Goal: Information Seeking & Learning: Learn about a topic

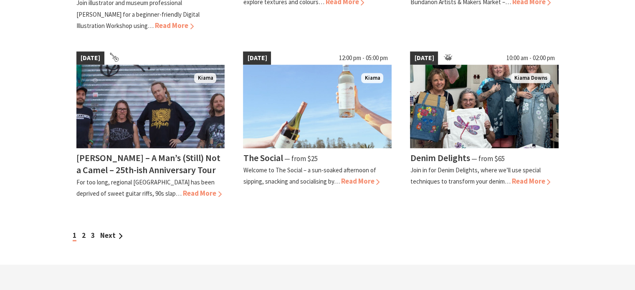
scroll to position [752, 0]
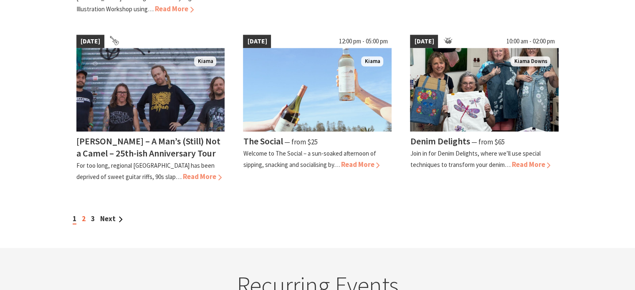
click at [83, 214] on link "2" at bounding box center [84, 218] width 4 height 9
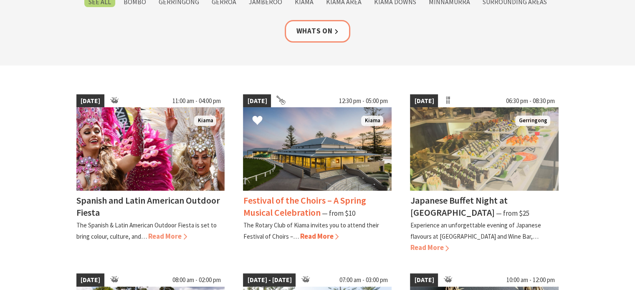
scroll to position [167, 0]
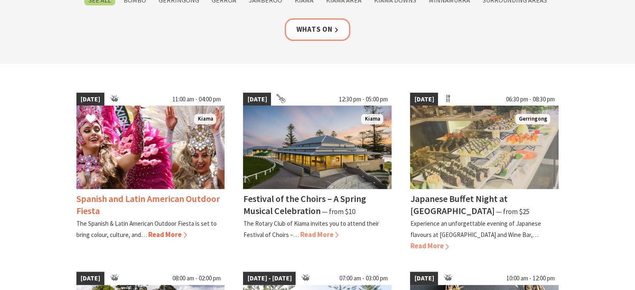
click at [167, 232] on span "Read More" at bounding box center [167, 234] width 39 height 9
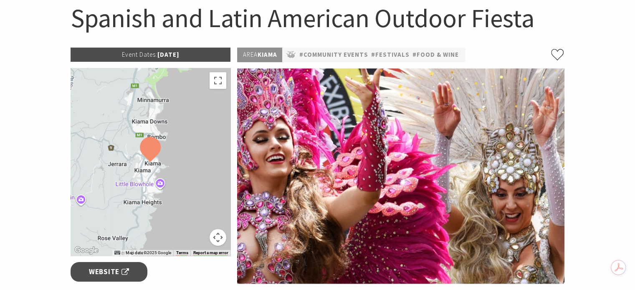
scroll to position [84, 0]
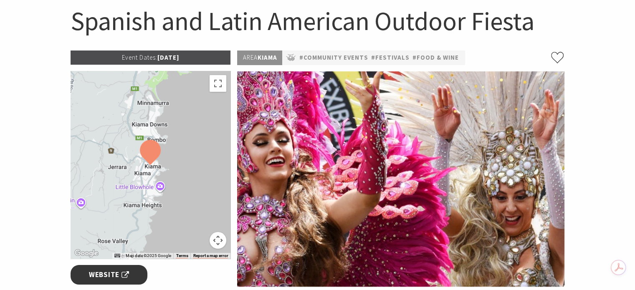
click at [111, 273] on span "Website" at bounding box center [109, 274] width 40 height 11
click at [336, 59] on link "#Community Events" at bounding box center [333, 58] width 69 height 10
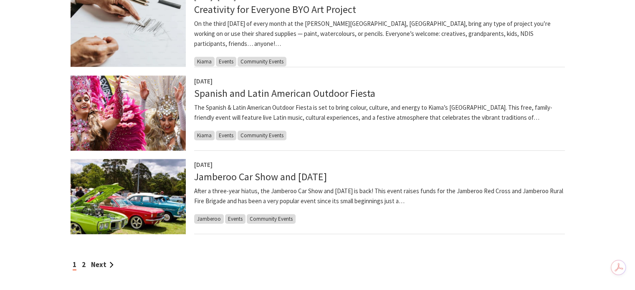
scroll to position [706, 0]
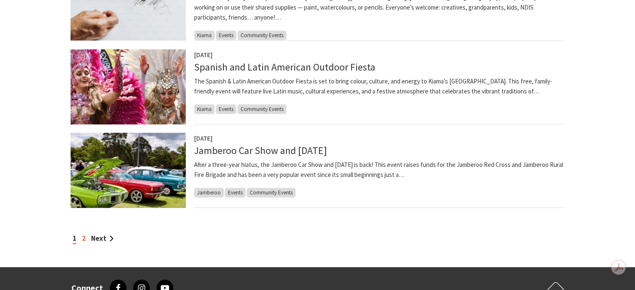
click at [84, 237] on link "2" at bounding box center [84, 238] width 4 height 9
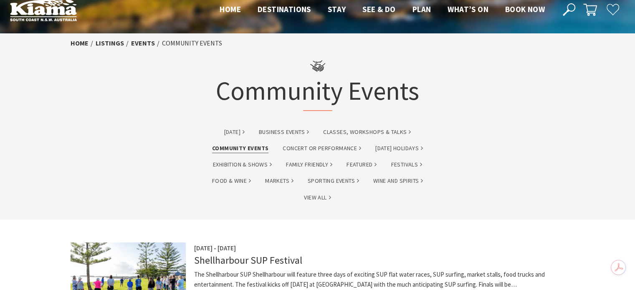
scroll to position [13, 0]
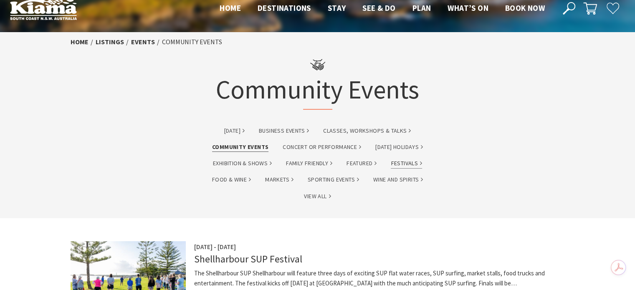
drag, startPoint x: 450, startPoint y: 172, endPoint x: 408, endPoint y: 162, distance: 43.2
click at [408, 162] on link "Festivals" at bounding box center [406, 164] width 31 height 10
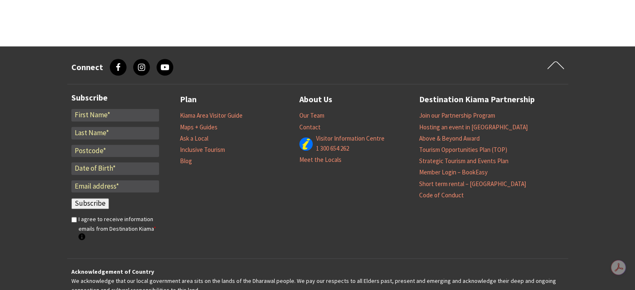
scroll to position [835, 0]
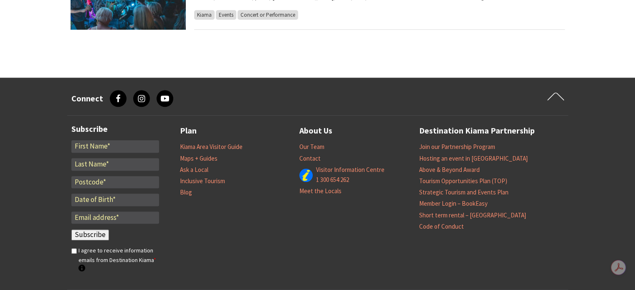
drag, startPoint x: 253, startPoint y: 243, endPoint x: 245, endPoint y: 220, distance: 23.4
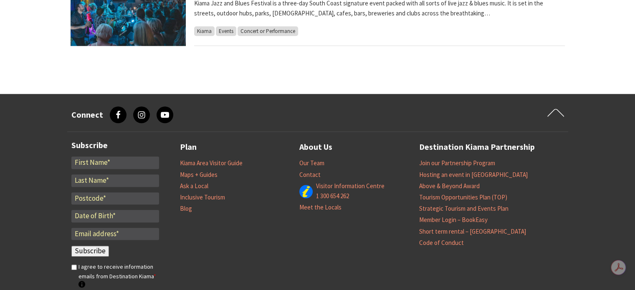
scroll to position [760, 0]
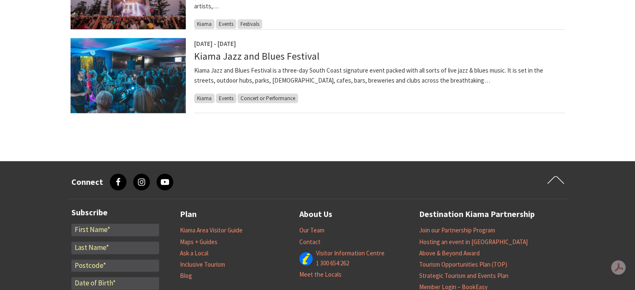
drag, startPoint x: 292, startPoint y: 105, endPoint x: 289, endPoint y: 81, distance: 24.0
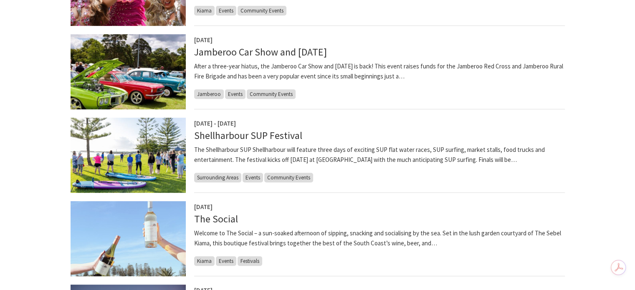
drag, startPoint x: 266, startPoint y: 89, endPoint x: 264, endPoint y: 75, distance: 14.7
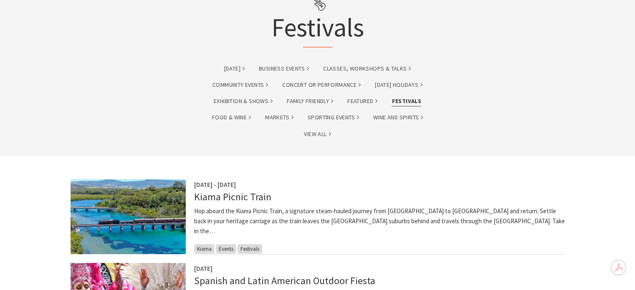
scroll to position [77, 0]
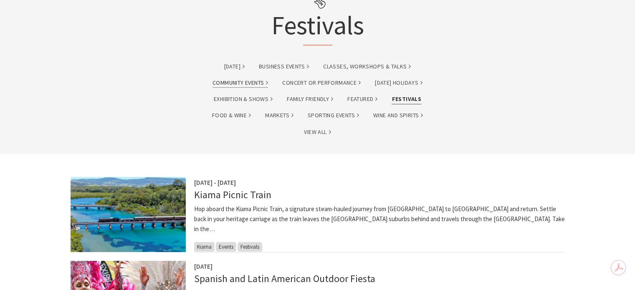
click at [234, 81] on link "Community Events" at bounding box center [241, 83] width 56 height 10
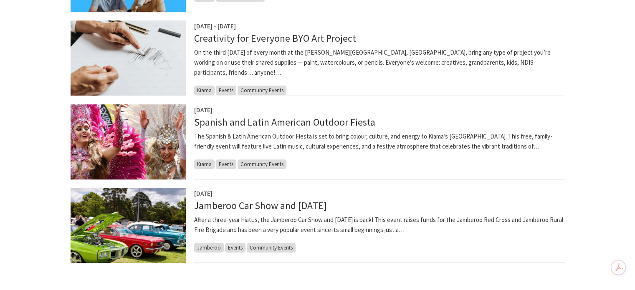
scroll to position [710, 0]
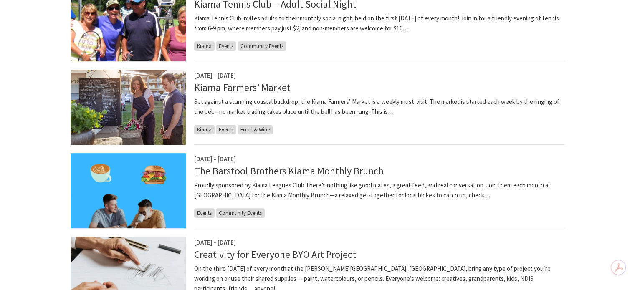
drag, startPoint x: 228, startPoint y: 30, endPoint x: 229, endPoint y: 18, distance: 12.1
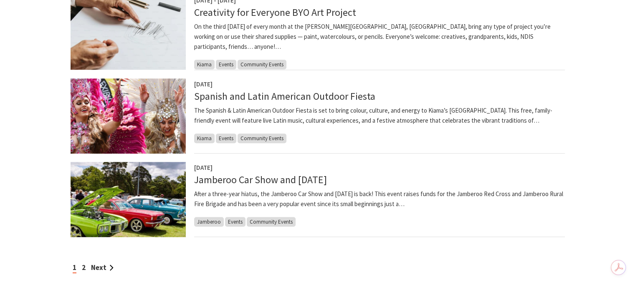
scroll to position [977, 0]
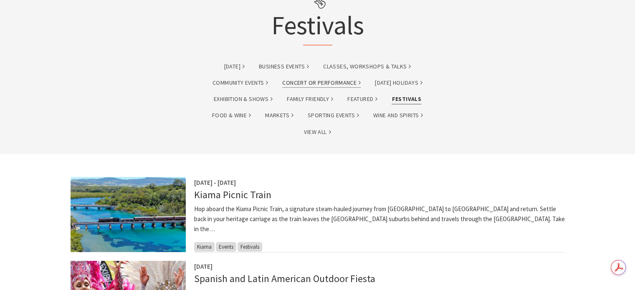
drag, startPoint x: 311, startPoint y: 79, endPoint x: 321, endPoint y: 83, distance: 10.3
click at [311, 78] on link "Concert or Performance" at bounding box center [321, 83] width 78 height 10
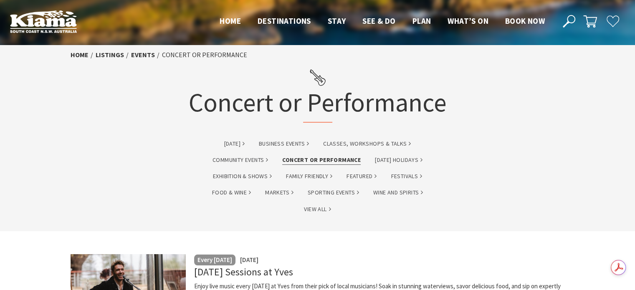
drag, startPoint x: 319, startPoint y: 81, endPoint x: 302, endPoint y: 159, distance: 79.5
click at [302, 159] on link "Concert or Performance" at bounding box center [321, 160] width 78 height 10
click at [326, 158] on link "Concert or Performance" at bounding box center [321, 160] width 78 height 10
drag, startPoint x: 321, startPoint y: 158, endPoint x: 316, endPoint y: 157, distance: 4.3
click at [316, 157] on link "Concert or Performance" at bounding box center [321, 160] width 78 height 10
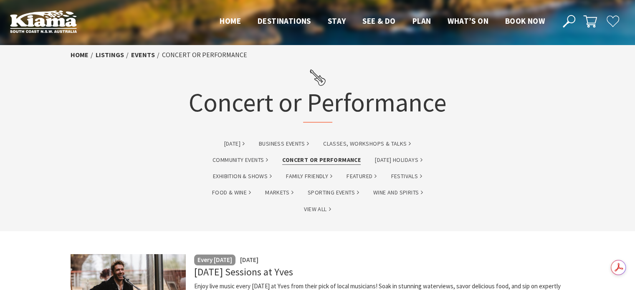
drag, startPoint x: 419, startPoint y: 260, endPoint x: 384, endPoint y: 245, distance: 38.2
drag, startPoint x: 384, startPoint y: 245, endPoint x: 359, endPoint y: 232, distance: 27.6
drag, startPoint x: 329, startPoint y: 230, endPoint x: 311, endPoint y: 159, distance: 72.8
click at [311, 159] on link "Concert or Performance" at bounding box center [321, 160] width 78 height 10
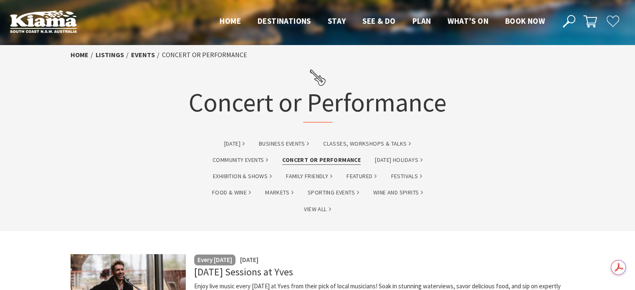
click at [309, 164] on link "Concert or Performance" at bounding box center [321, 160] width 78 height 10
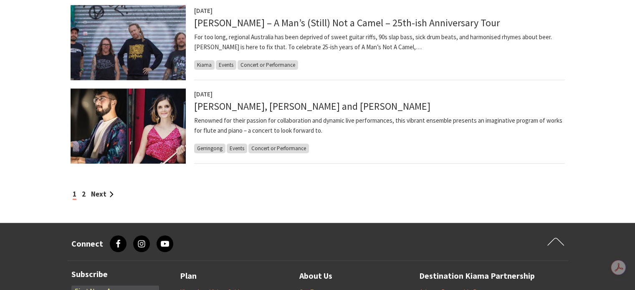
scroll to position [752, 0]
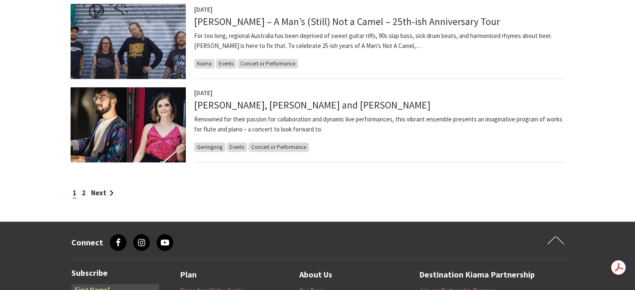
drag, startPoint x: 109, startPoint y: 206, endPoint x: 81, endPoint y: 191, distance: 31.2
click at [81, 191] on div "1 2 Next" at bounding box center [318, 192] width 494 height 11
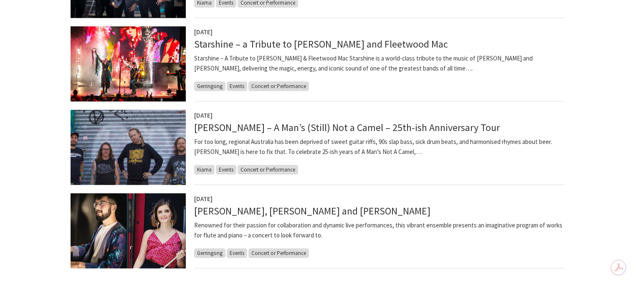
scroll to position [0, 0]
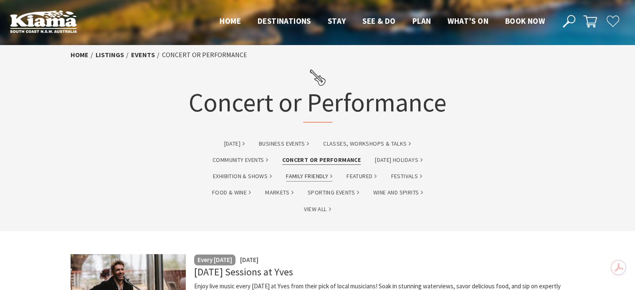
click at [311, 177] on link "Family Friendly" at bounding box center [309, 177] width 46 height 10
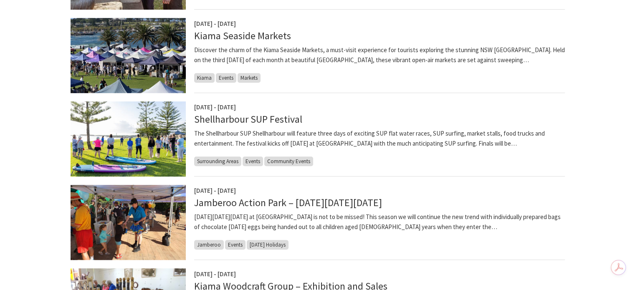
scroll to position [501, 0]
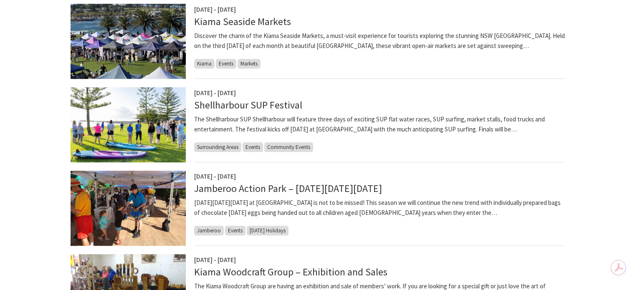
drag, startPoint x: 373, startPoint y: 242, endPoint x: 528, endPoint y: 262, distance: 155.8
click at [528, 262] on div "[DATE] - [DATE] Kiama Woodcraft Group – Exhibition and Sales The Kiama Woodcraf…" at bounding box center [379, 291] width 371 height 75
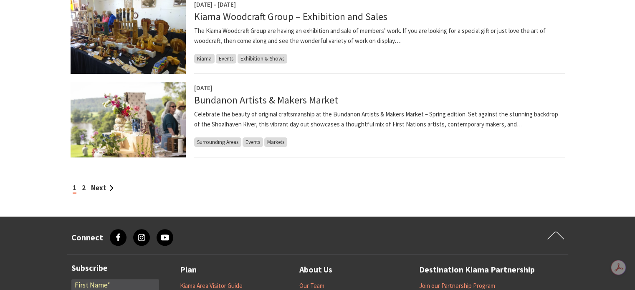
scroll to position [793, 0]
